Goal: Information Seeking & Learning: Learn about a topic

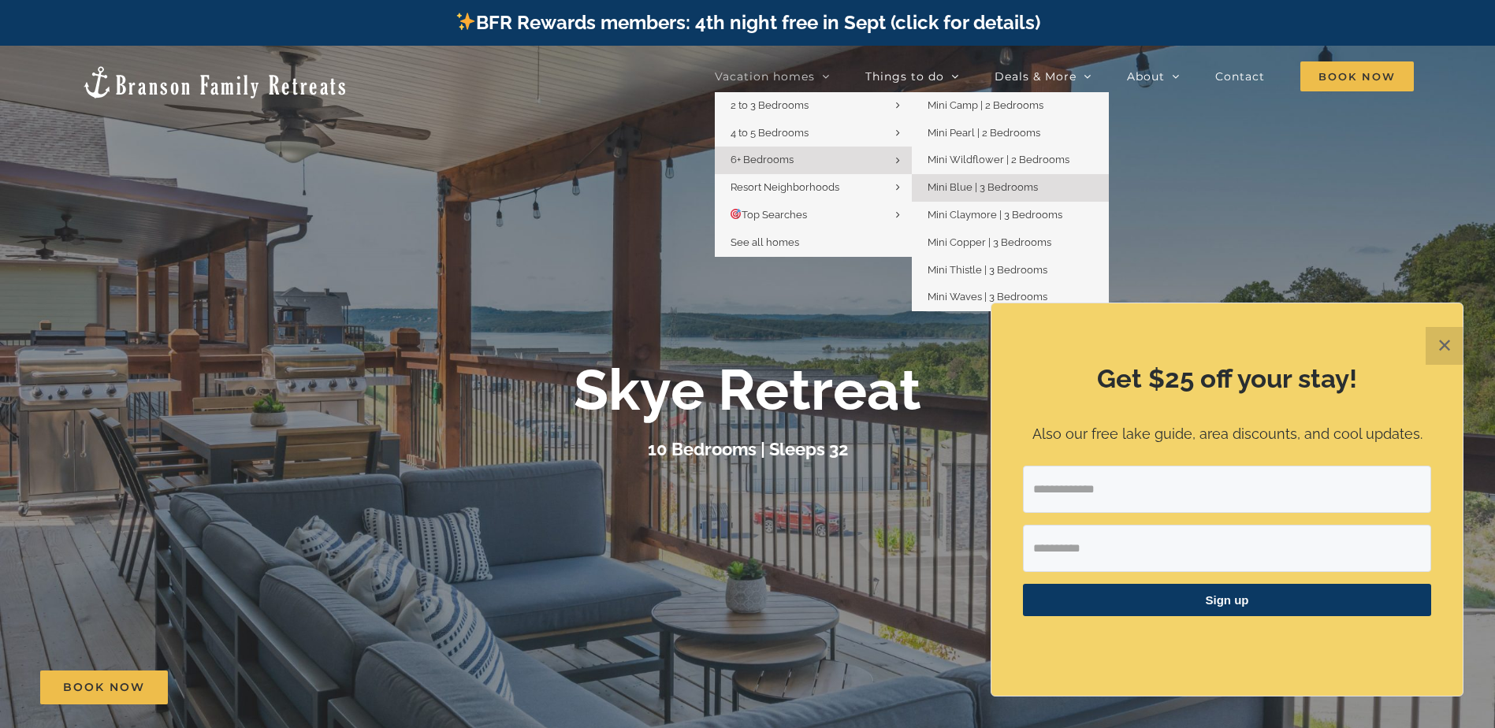
click at [980, 184] on span "Mini Blue | 3 Bedrooms" at bounding box center [982, 187] width 110 height 12
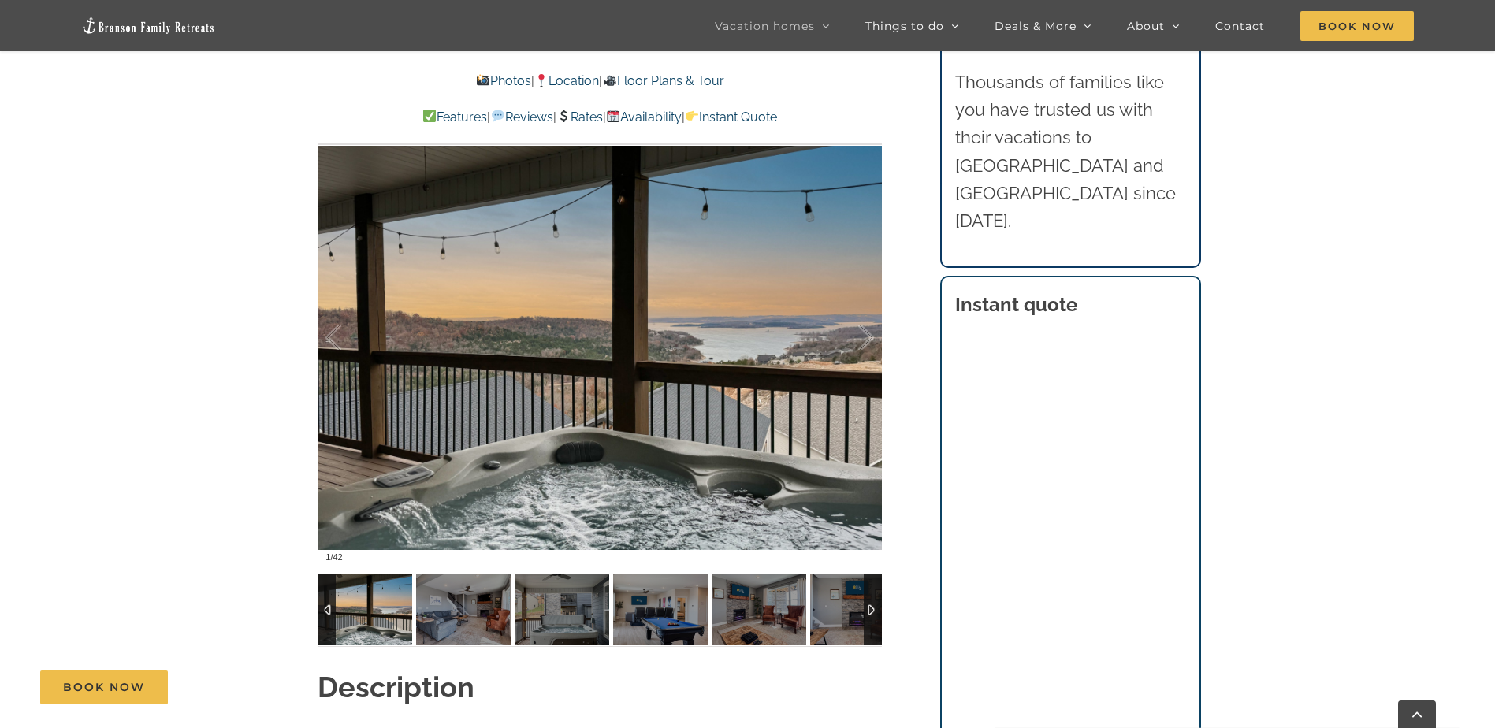
scroll to position [1182, 0]
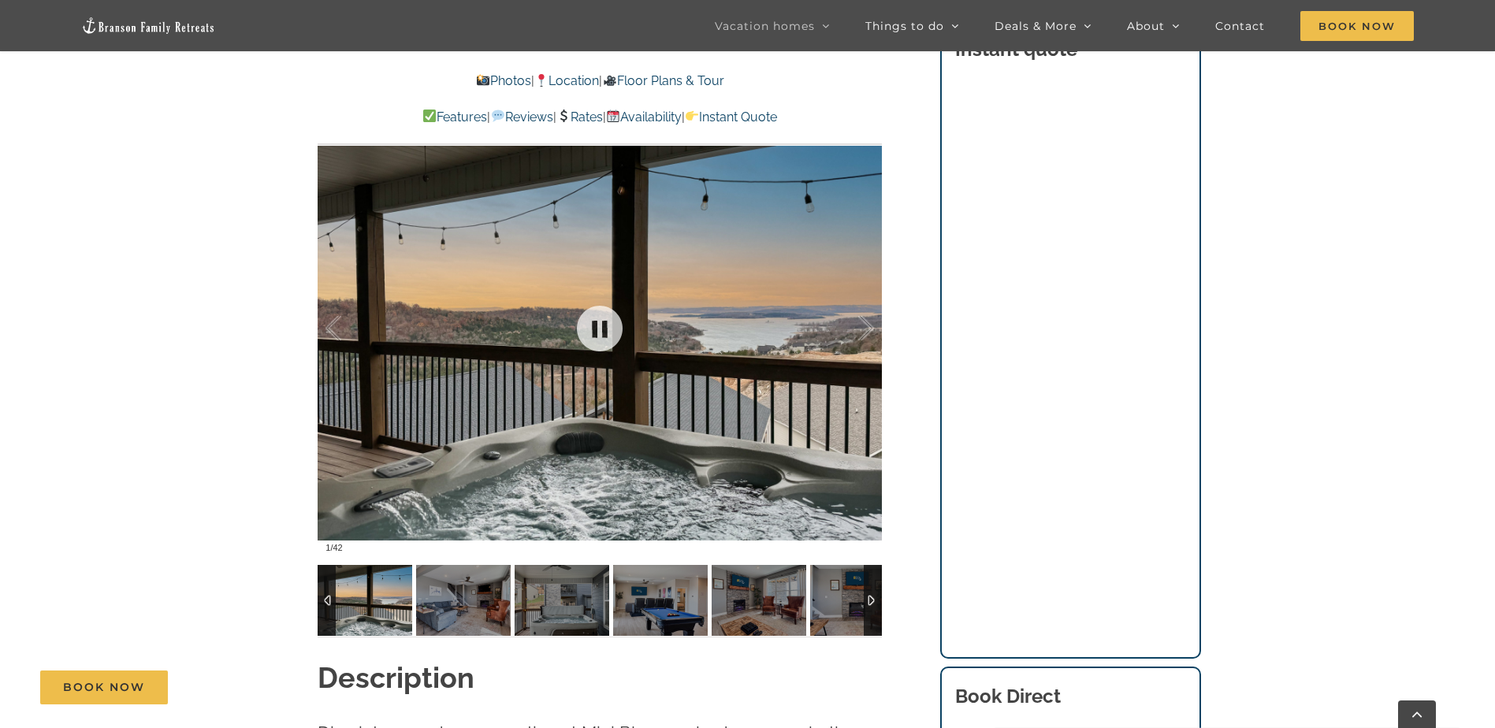
click at [713, 333] on div at bounding box center [600, 328] width 564 height 463
click at [329, 326] on div at bounding box center [349, 329] width 49 height 98
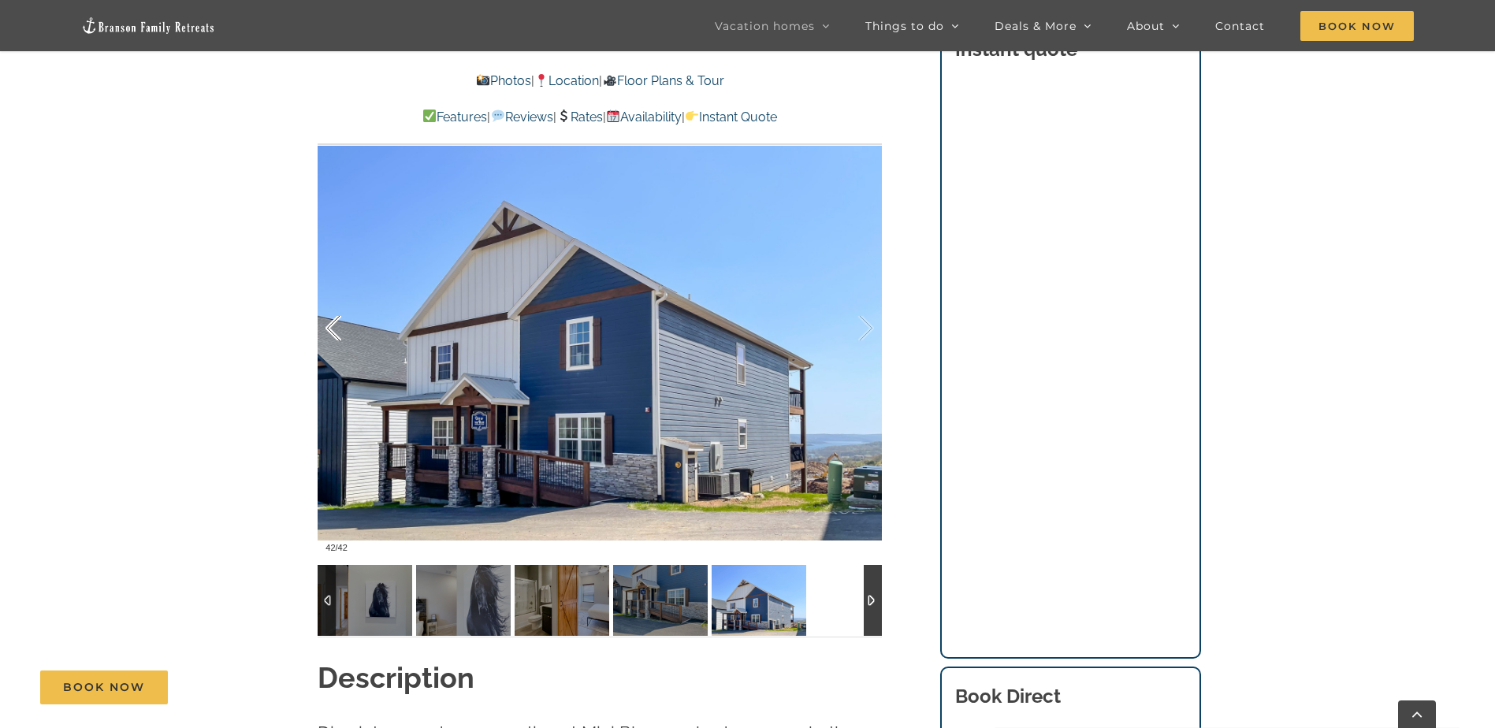
click at [329, 326] on div at bounding box center [349, 329] width 49 height 98
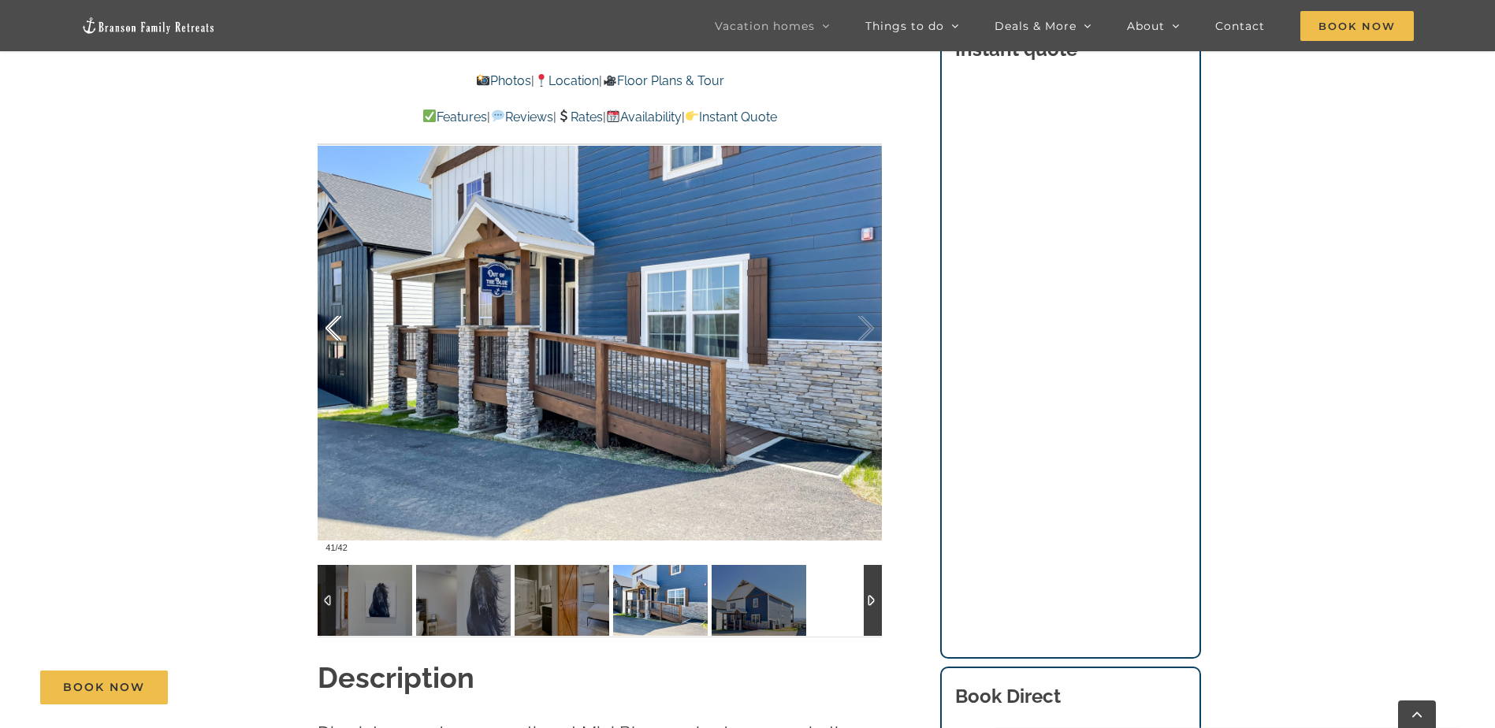
click at [329, 326] on div at bounding box center [349, 329] width 49 height 98
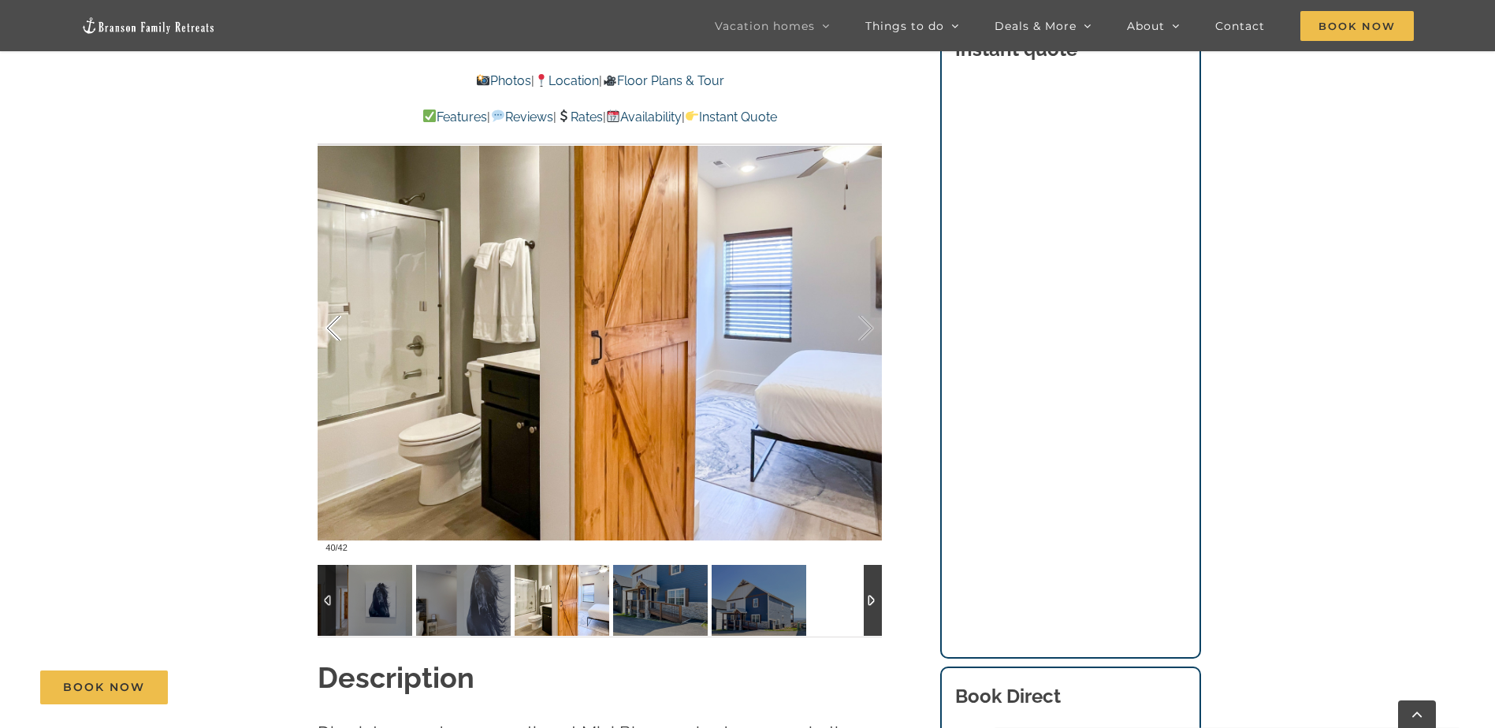
click at [329, 326] on div at bounding box center [349, 329] width 49 height 98
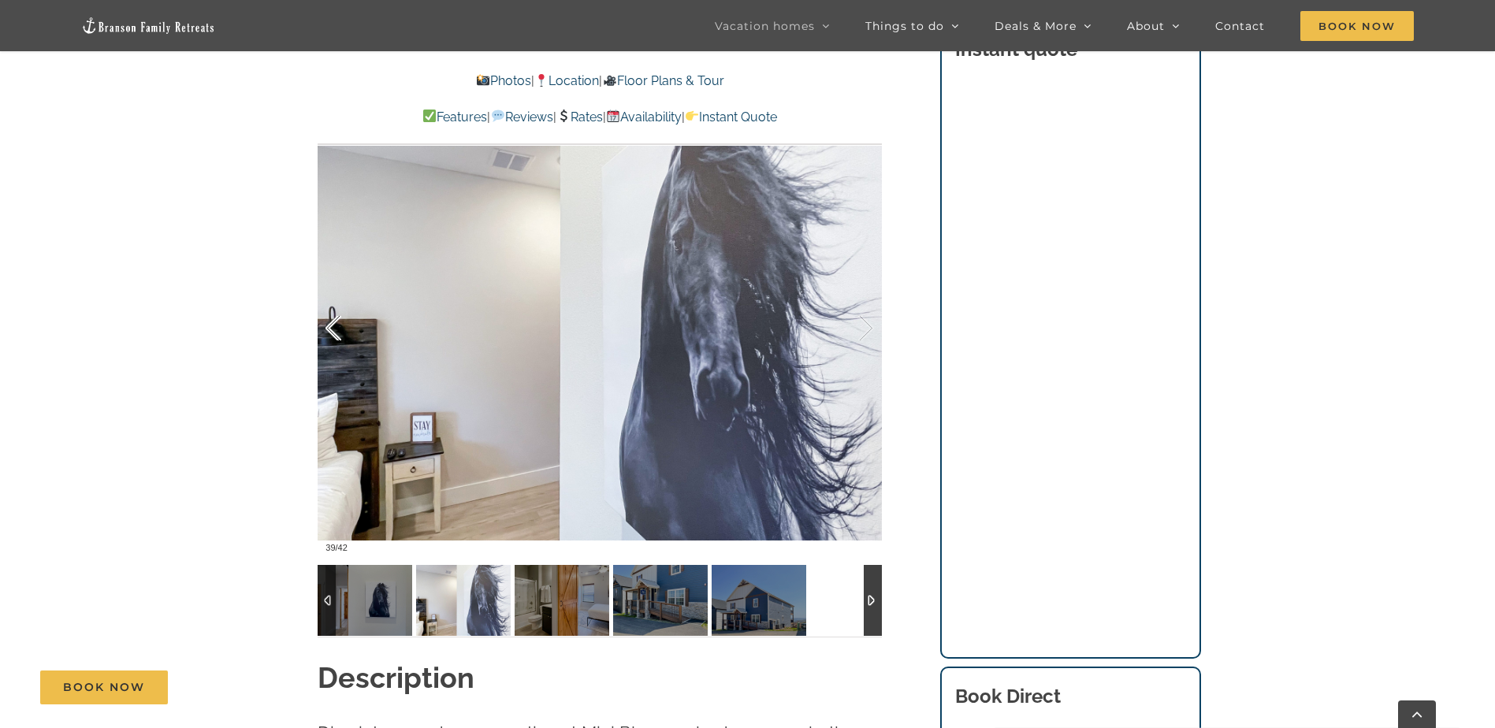
click at [329, 326] on div at bounding box center [349, 329] width 49 height 98
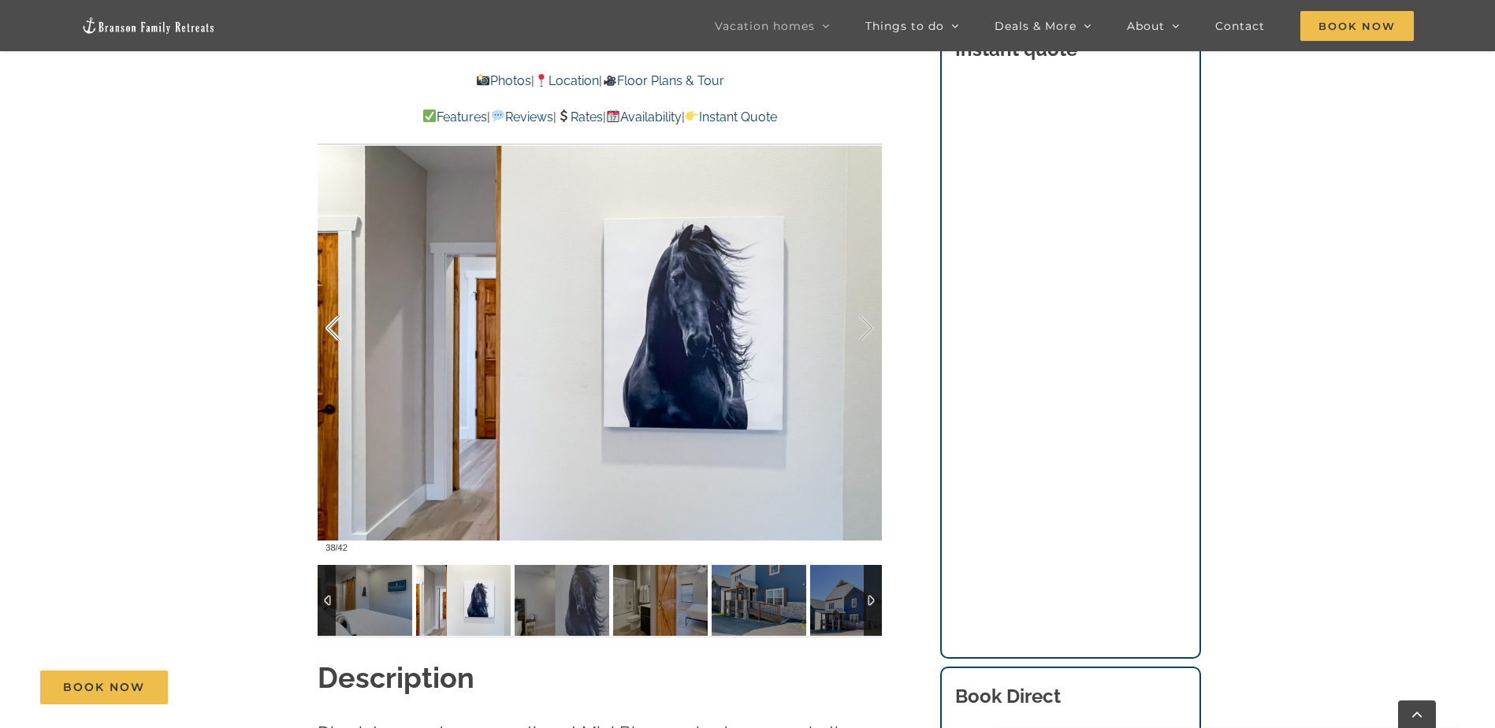
click at [329, 326] on div at bounding box center [349, 329] width 49 height 98
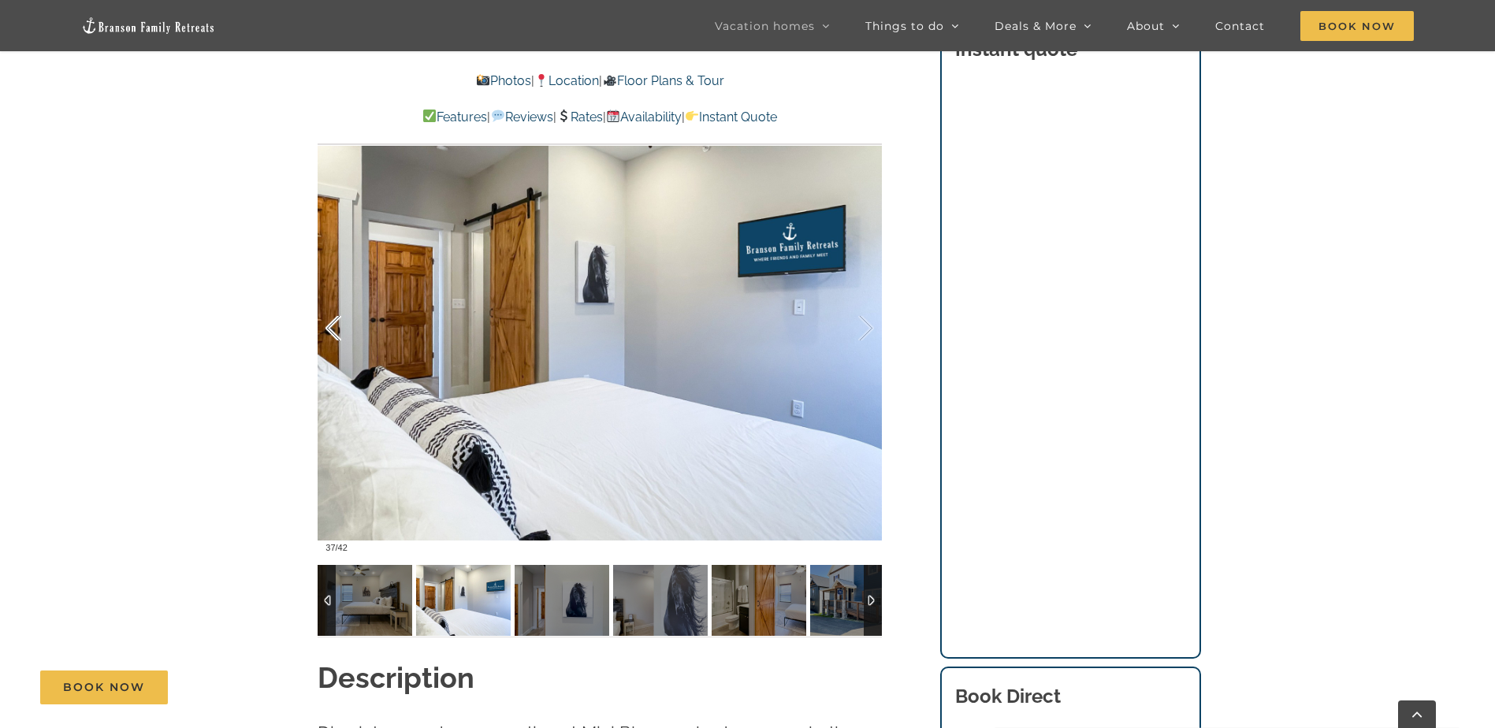
click at [329, 326] on div at bounding box center [349, 329] width 49 height 98
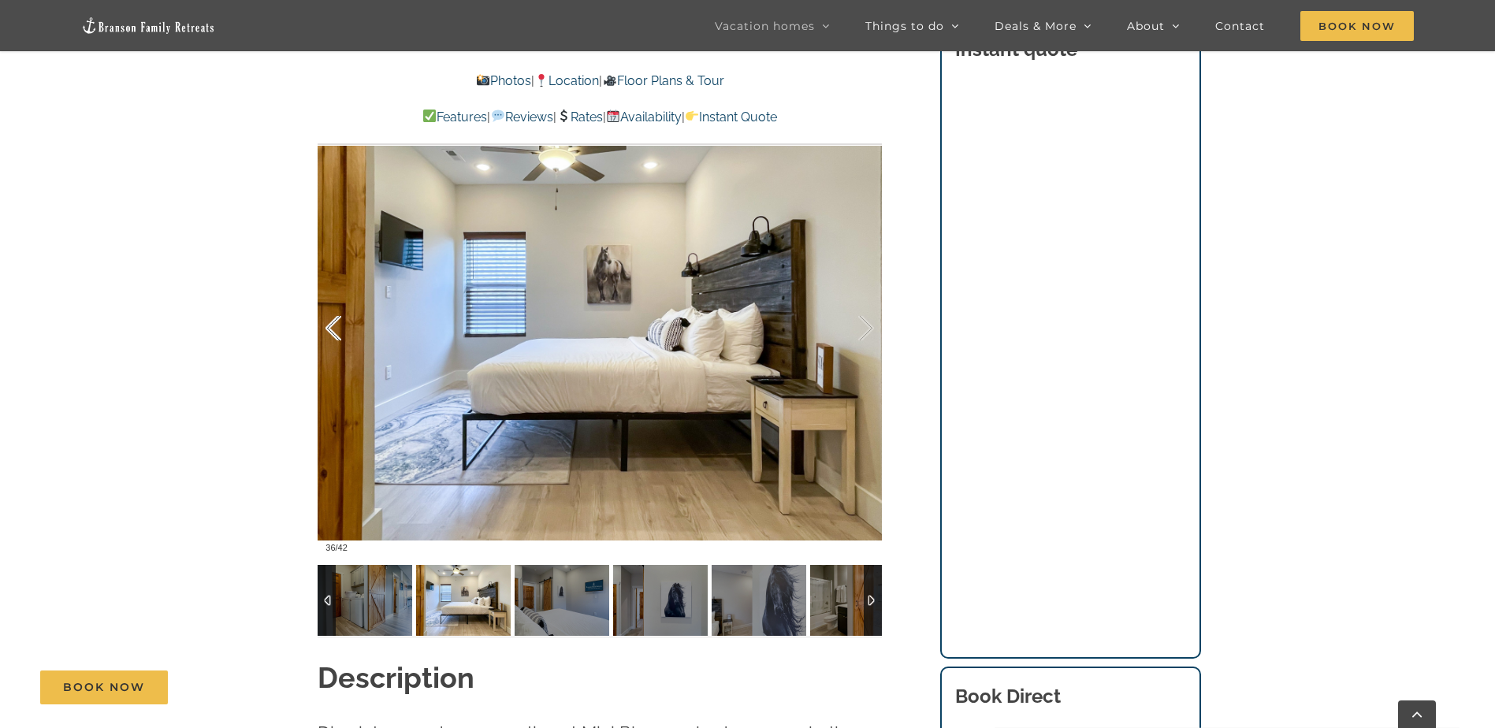
click at [329, 326] on div at bounding box center [349, 329] width 49 height 98
